Goal: Information Seeking & Learning: Learn about a topic

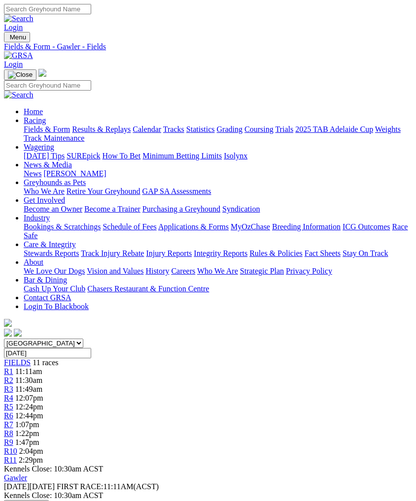
click at [8, 39] on img "Toggle navigation" at bounding box center [8, 39] width 0 height 0
click at [133, 134] on link "Calendar" at bounding box center [147, 129] width 29 height 8
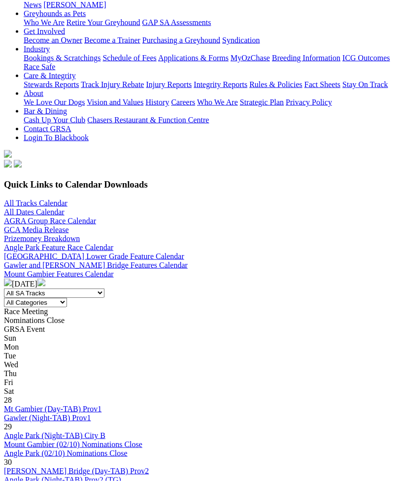
scroll to position [169, 0]
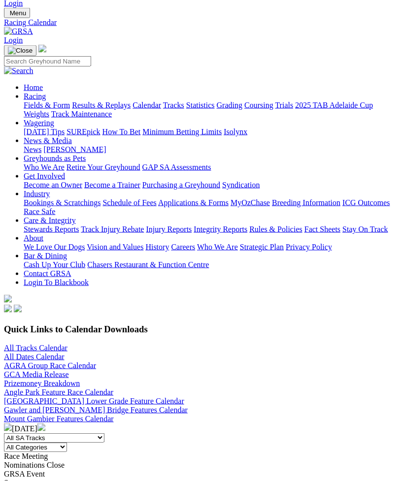
scroll to position [25, 0]
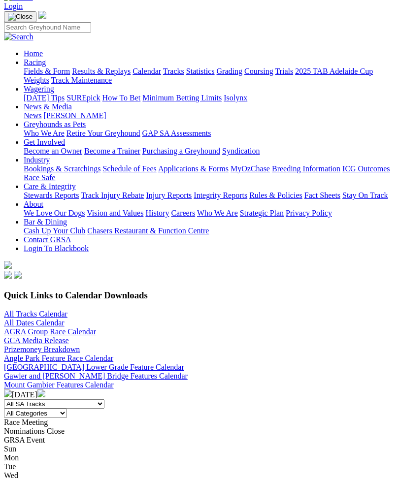
scroll to position [66, 0]
